Goal: Navigation & Orientation: Find specific page/section

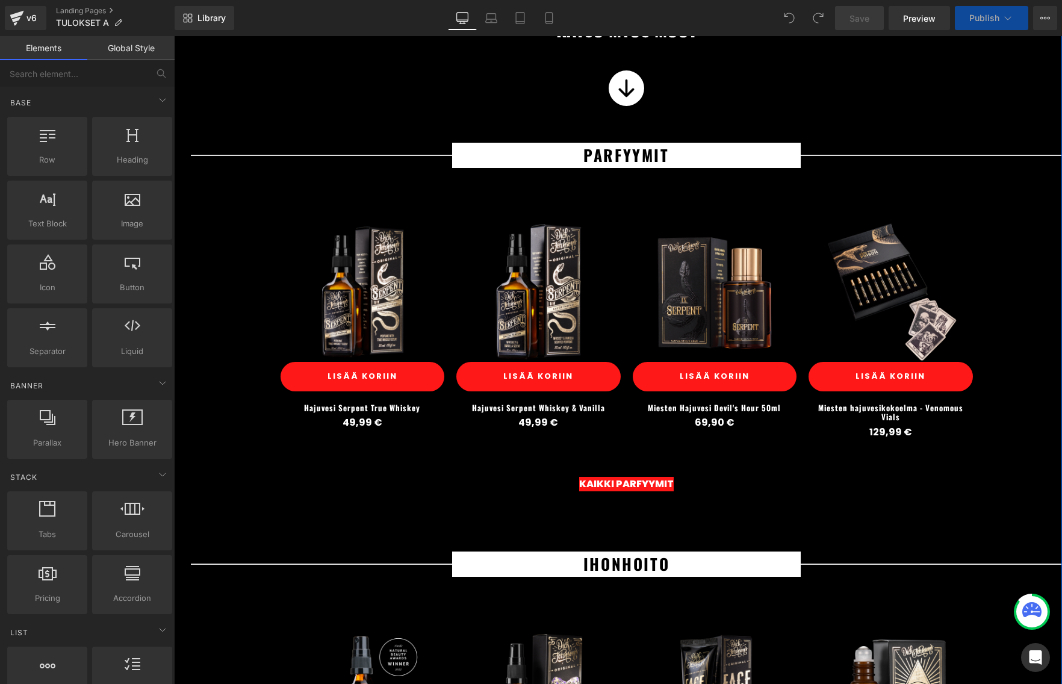
scroll to position [950, 0]
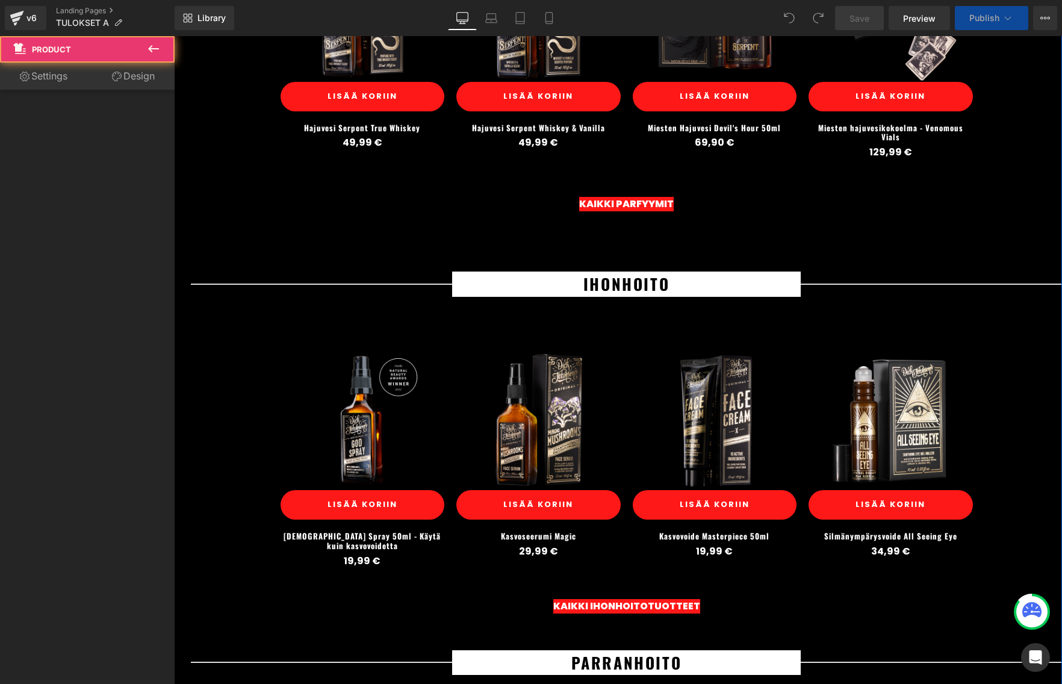
click at [624, 369] on div "(P) Image LISÄÄ KORIIN (P) Cart Button Kasvoseerumi Magic (P) Title 29,99 € (P)…" at bounding box center [538, 458] width 176 height 251
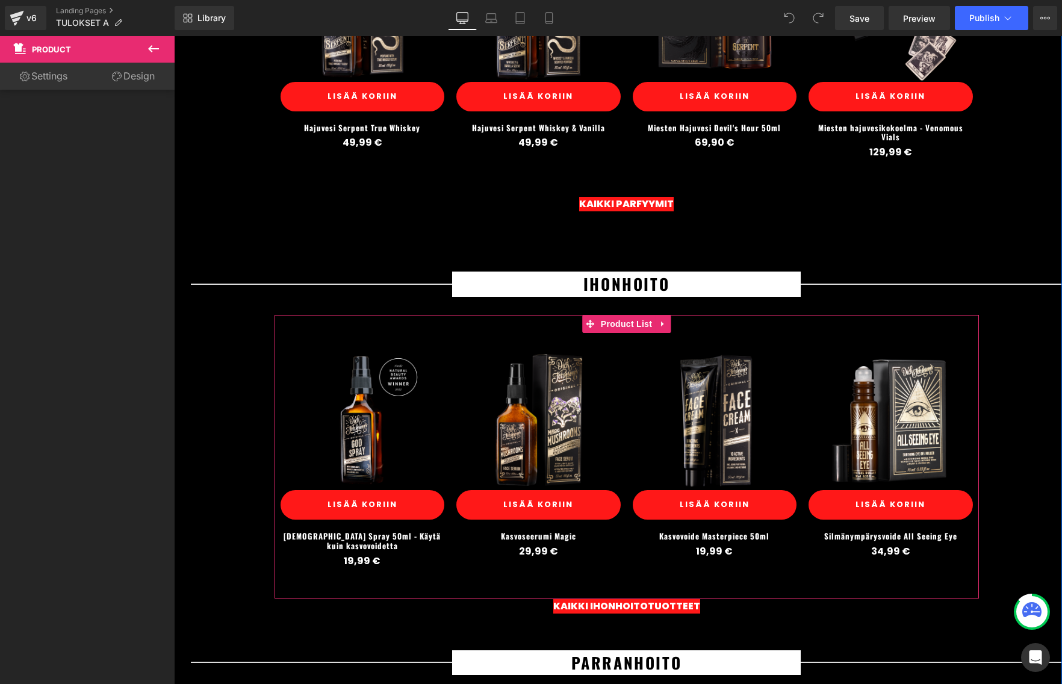
click at [594, 366] on img at bounding box center [539, 421] width 140 height 140
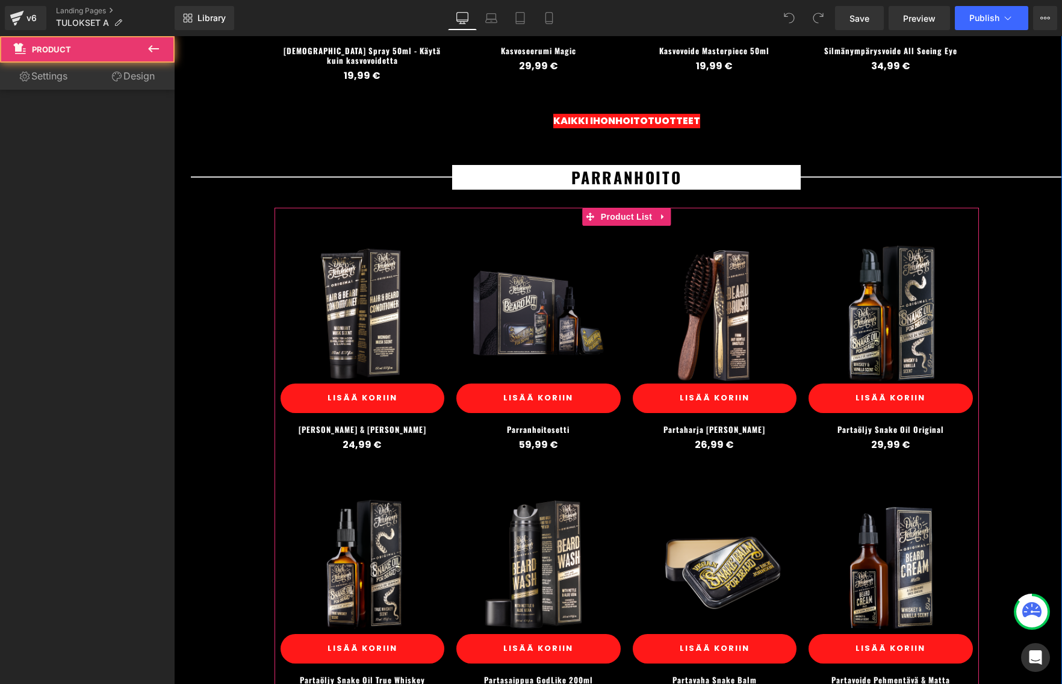
click at [623, 236] on div "(P) Image LISÄÄ KORIIN (P) Cart Button Parranhoitosetti (P) Title 59,99 € (P) P…" at bounding box center [538, 351] width 176 height 251
click at [618, 211] on span "Product List" at bounding box center [626, 217] width 57 height 18
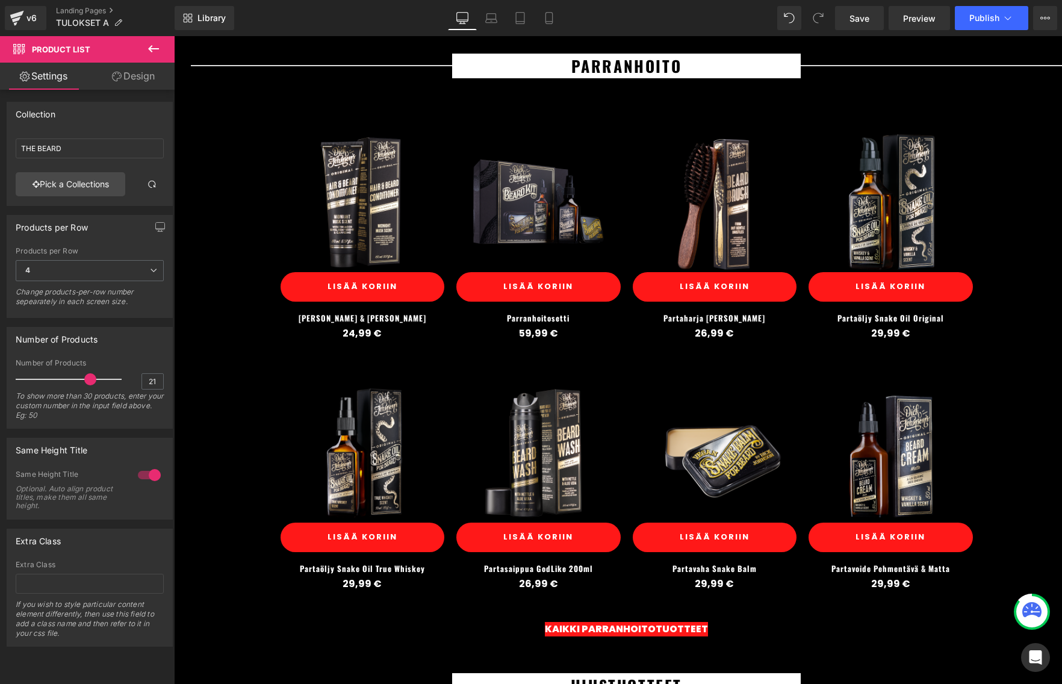
scroll to position [1556, 0]
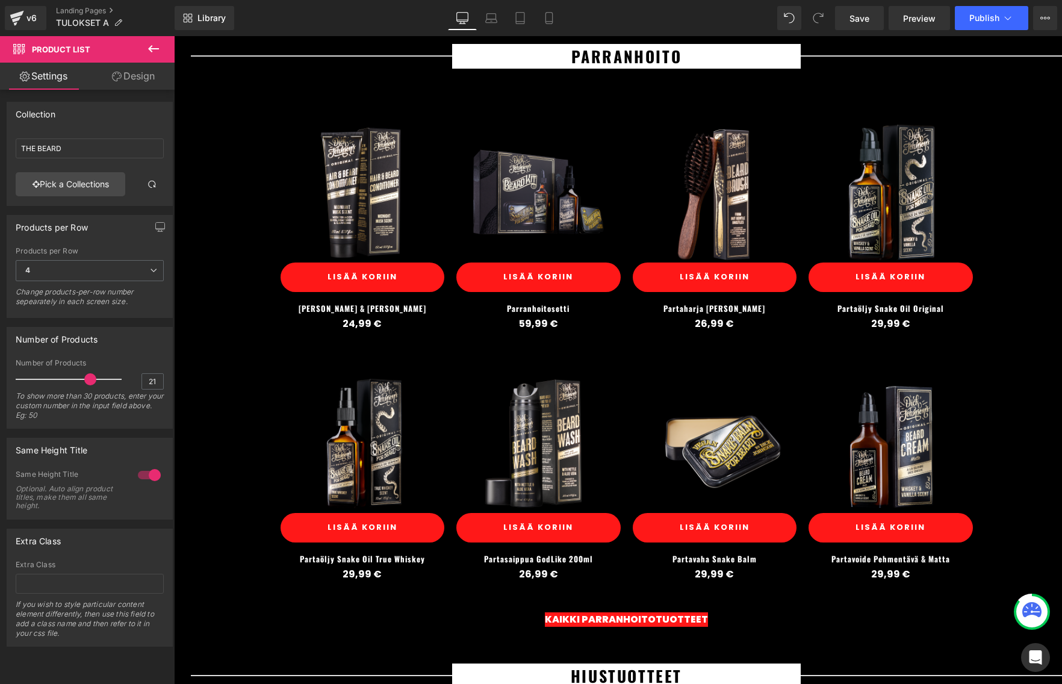
click at [618, 92] on span "Product List" at bounding box center [626, 96] width 46 height 14
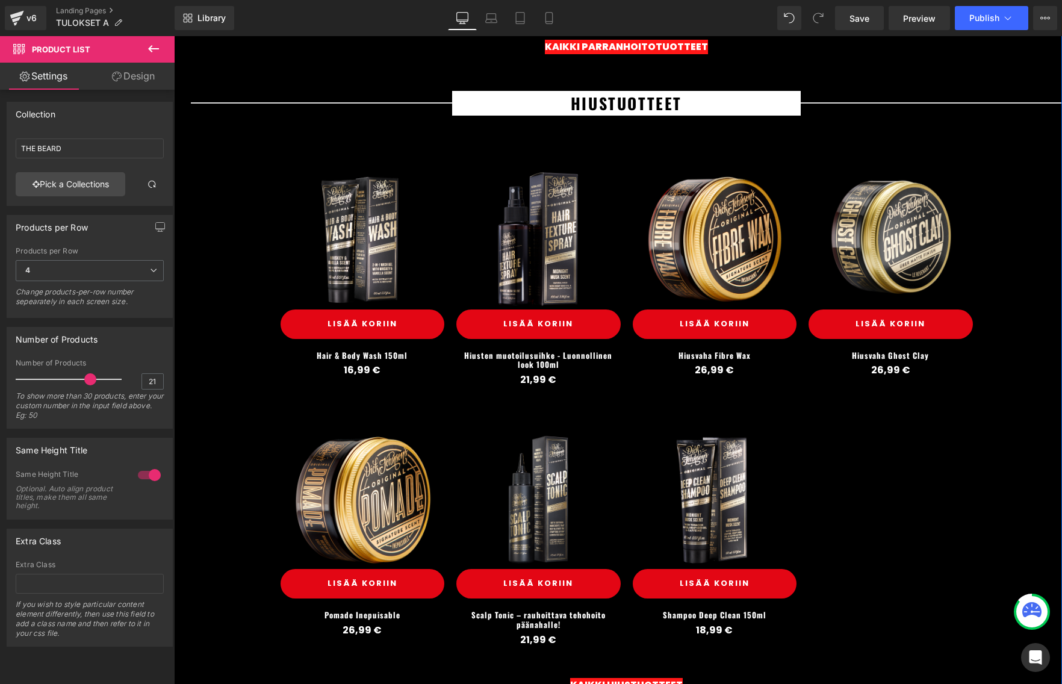
scroll to position [2016, 0]
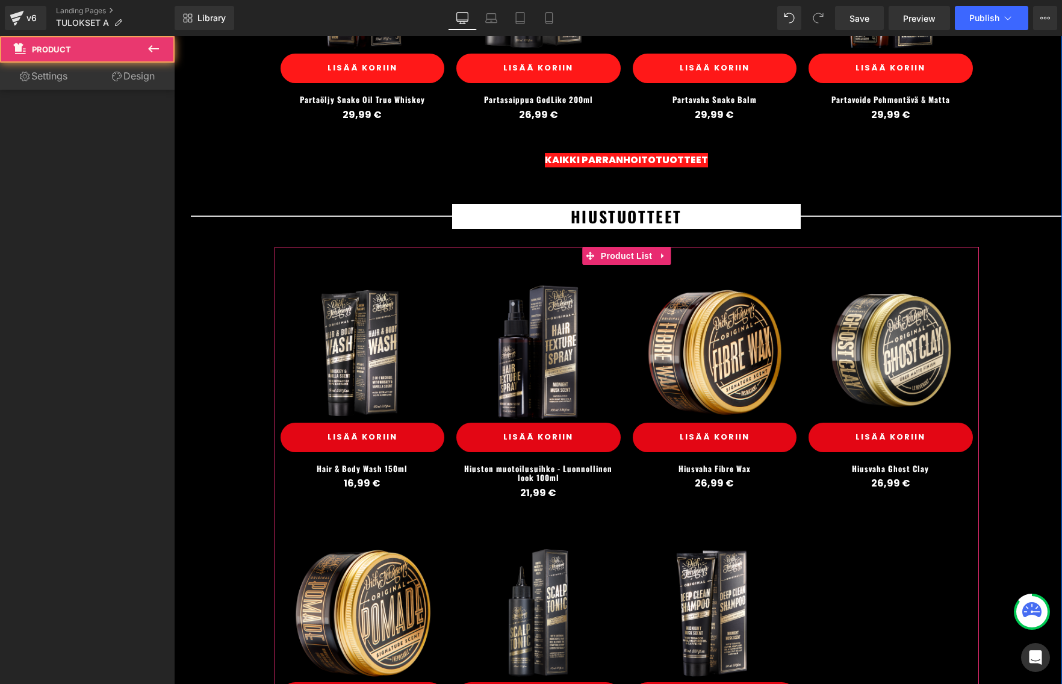
click at [634, 265] on div "(P) Image LISÄÄ KORIIN (P) Cart Button Hiusvaha Fibre Wax (P) Title 26,99 € (P)…" at bounding box center [715, 390] width 176 height 251
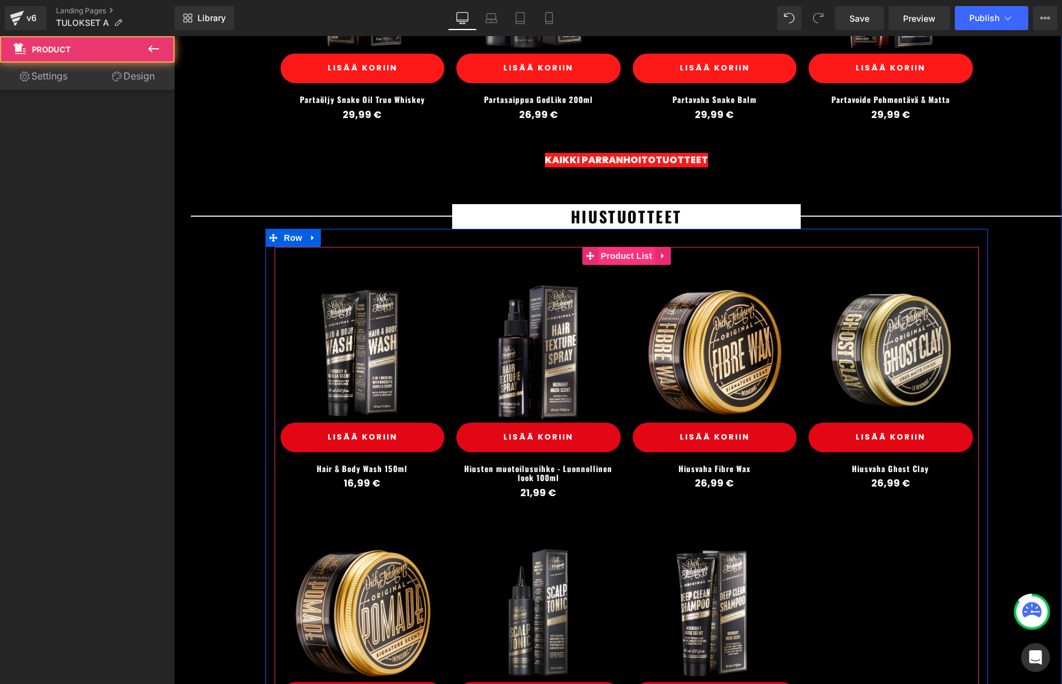
click at [625, 250] on span "Product List" at bounding box center [626, 256] width 57 height 18
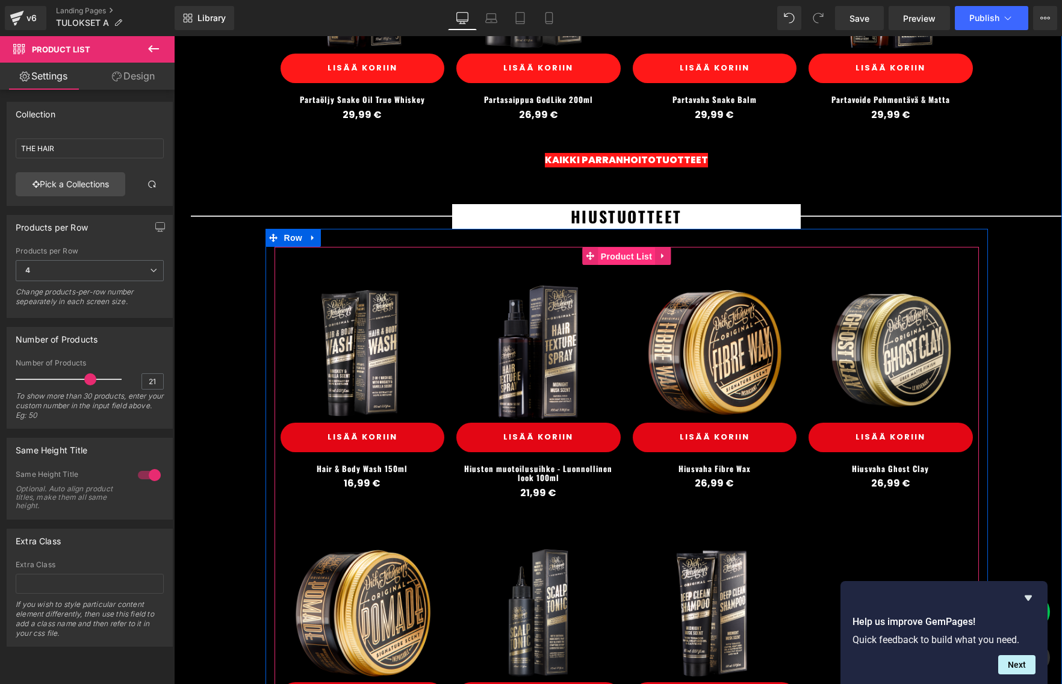
click at [629, 248] on span "Product List" at bounding box center [626, 257] width 57 height 18
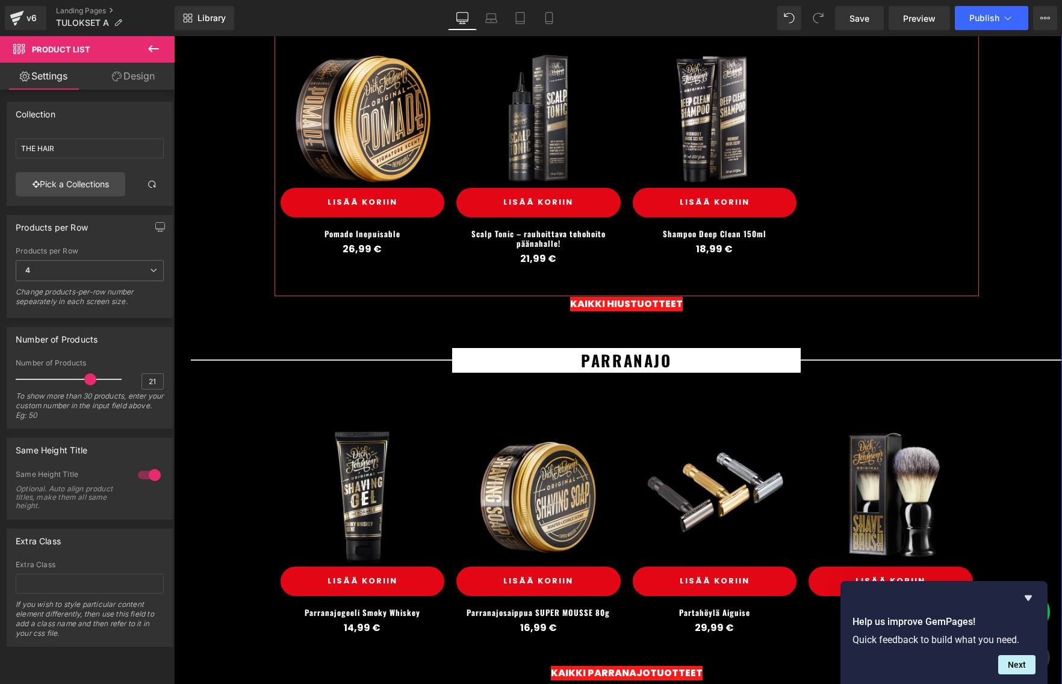
scroll to position [2762, 0]
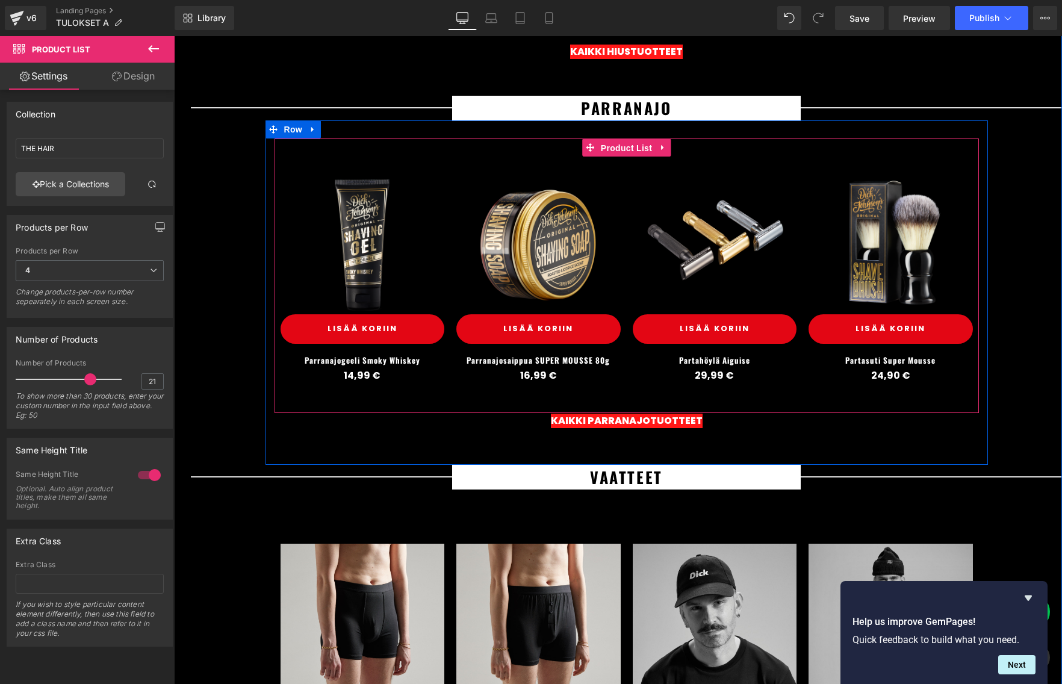
click at [618, 141] on span "Product List" at bounding box center [626, 148] width 57 height 18
click at [620, 139] on span "Product List" at bounding box center [626, 148] width 57 height 18
